Goal: Information Seeking & Learning: Learn about a topic

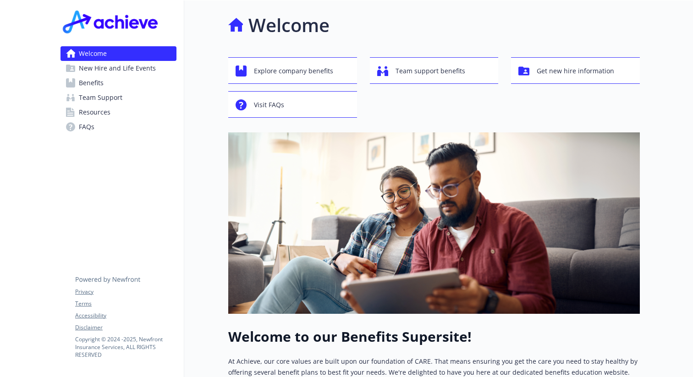
click at [115, 83] on link "Benefits" at bounding box center [118, 83] width 116 height 15
